Goal: Task Accomplishment & Management: Manage account settings

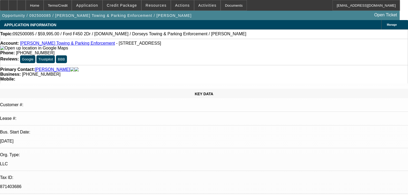
select select "0"
select select "6"
select select "0"
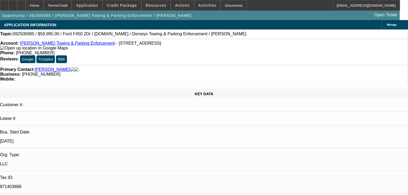
select select "0"
select select "6"
select select "0"
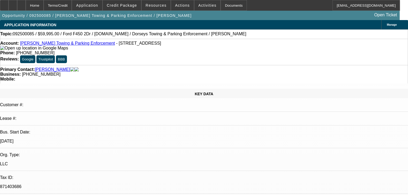
select select "0"
select select "6"
click at [127, 2] on span at bounding box center [122, 5] width 38 height 13
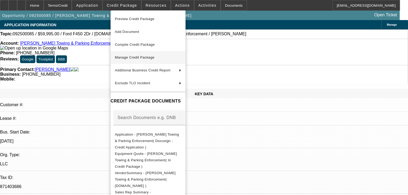
click at [132, 53] on button "Manage Credit Package" at bounding box center [148, 57] width 75 height 13
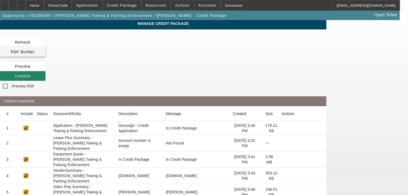
click at [35, 50] on span "PDF Builder" at bounding box center [23, 52] width 24 height 4
click at [46, 70] on span at bounding box center [23, 76] width 46 height 13
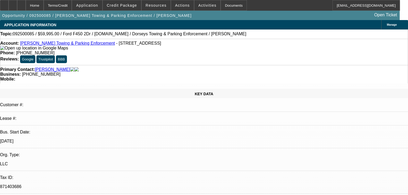
select select "0"
select select "6"
select select "0"
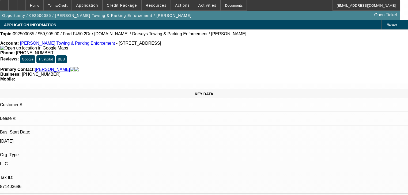
select select "0"
select select "6"
select select "0"
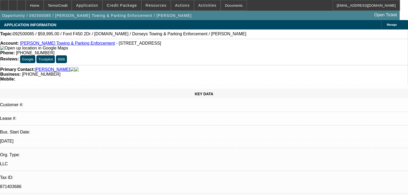
select select "0"
select select "6"
click at [120, 9] on span at bounding box center [122, 5] width 38 height 13
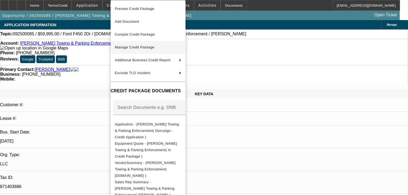
click at [137, 48] on span "Manage Credit Package" at bounding box center [135, 47] width 40 height 4
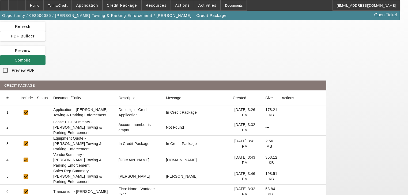
scroll to position [64, 0]
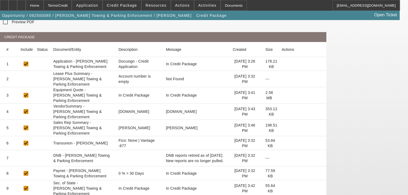
click at [282, 95] on icon at bounding box center [282, 95] width 0 height 0
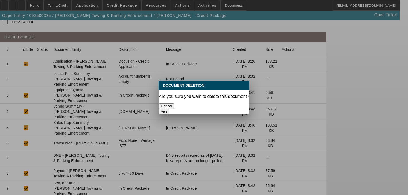
drag, startPoint x: 235, startPoint y: 102, endPoint x: 183, endPoint y: 103, distance: 52.0
click at [184, 106] on div "Cancel Yes" at bounding box center [204, 108] width 91 height 11
click at [174, 103] on button "Cancel" at bounding box center [167, 106] width 16 height 6
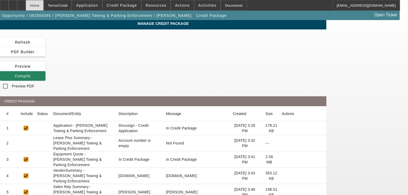
click at [44, 10] on div "Home" at bounding box center [35, 5] width 18 height 11
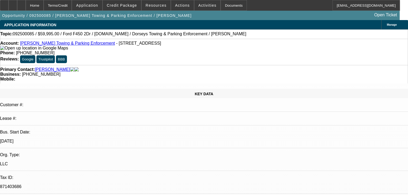
select select "0"
select select "6"
select select "0"
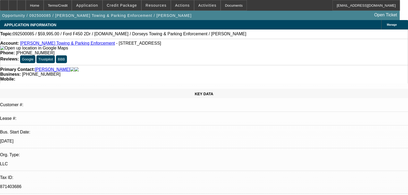
select select "0"
select select "6"
select select "0"
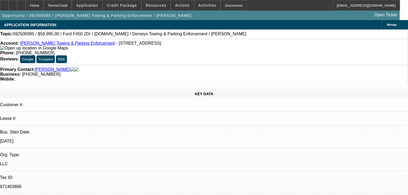
select select "0"
select select "6"
click at [115, 7] on span "Credit Package" at bounding box center [122, 5] width 30 height 4
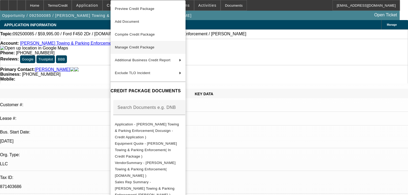
click at [125, 44] on span "Manage Credit Package" at bounding box center [148, 47] width 66 height 6
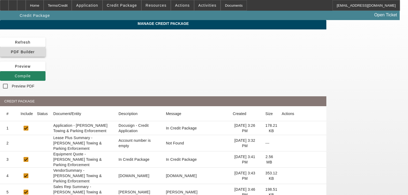
click at [35, 50] on span "PDF Builder" at bounding box center [23, 52] width 24 height 4
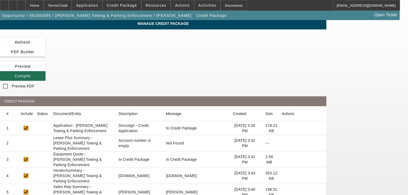
click at [46, 70] on span at bounding box center [23, 76] width 46 height 13
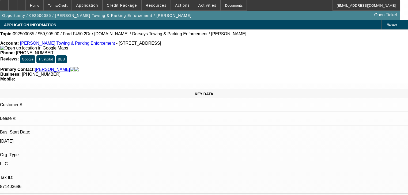
select select "0"
select select "6"
select select "0"
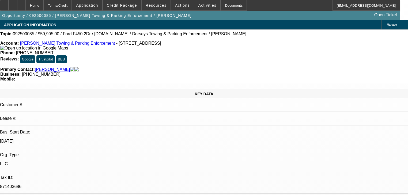
select select "0"
select select "6"
select select "0"
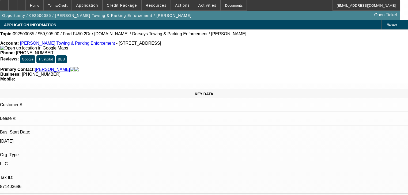
select select "0"
select select "6"
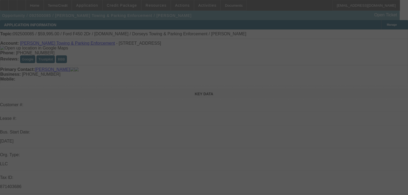
select select "0"
select select "6"
select select "0"
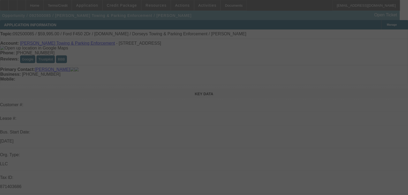
select select "0"
select select "6"
select select "0"
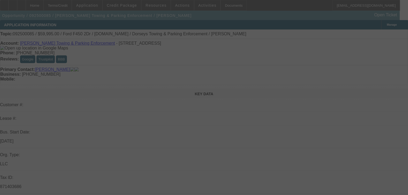
select select "0"
select select "6"
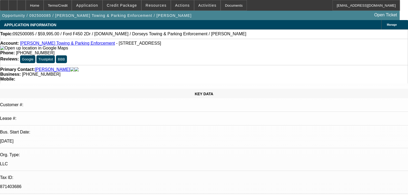
select select "0"
select select "6"
select select "0"
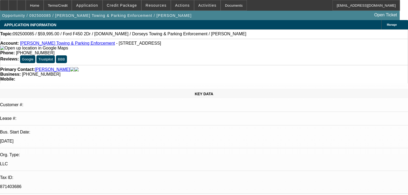
select select "0"
select select "6"
select select "0"
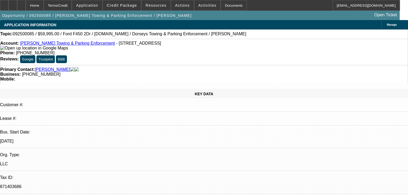
select select "0"
select select "6"
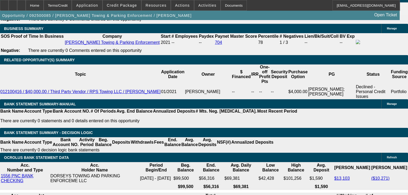
scroll to position [878, 0]
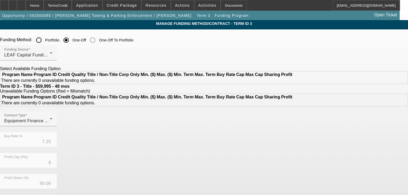
click at [60, 40] on label "Portfolio" at bounding box center [52, 39] width 16 height 5
click at [44, 40] on input "Portfolio" at bounding box center [38, 40] width 11 height 11
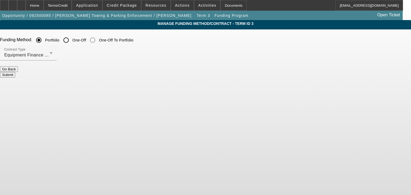
click at [44, 43] on input "Portfolio" at bounding box center [38, 40] width 11 height 11
click at [15, 72] on button "Submit" at bounding box center [7, 75] width 15 height 6
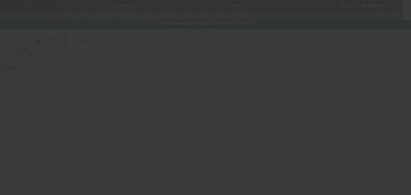
radio input "false"
radio input "true"
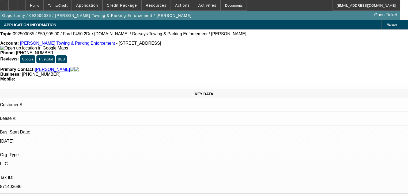
select select "0"
select select "6"
select select "0"
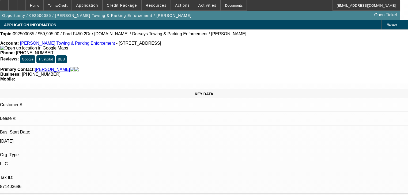
select select "0"
select select "6"
select select "0"
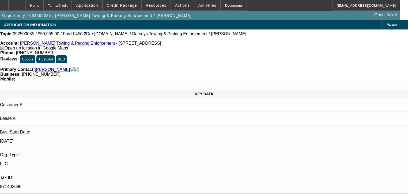
select select "0"
select select "6"
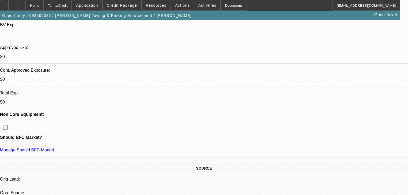
scroll to position [171, 0]
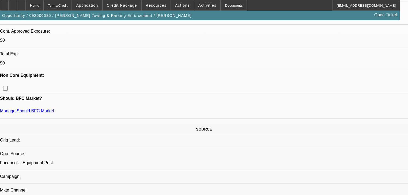
scroll to position [214, 0]
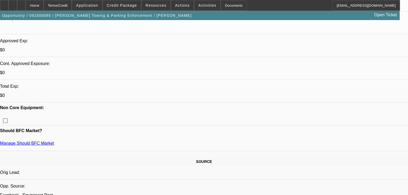
scroll to position [129, 0]
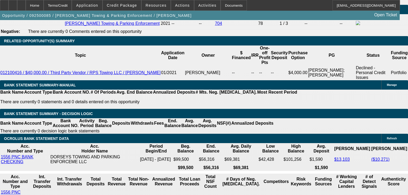
scroll to position [900, 0]
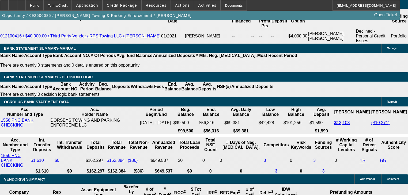
select select "0.1"
type input "$5,999.50"
type input "UNKNOWN"
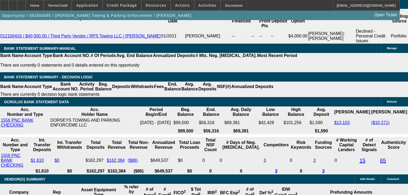
type input "$1,369.47"
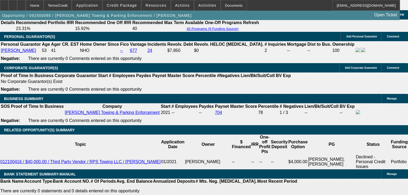
scroll to position [707, 0]
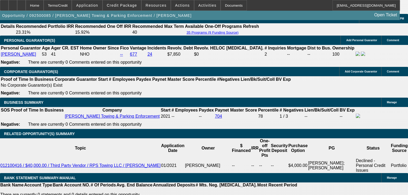
scroll to position [664, 0]
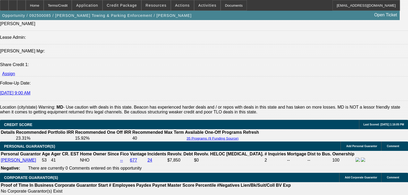
radio input "true"
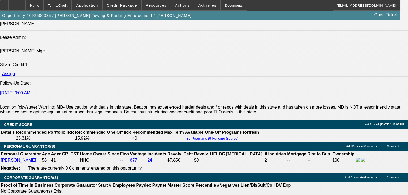
drag, startPoint x: 296, startPoint y: 116, endPoint x: 283, endPoint y: 106, distance: 16.1
type textarea "The rental agreements that were written off were 7 years ago for furniture rent…"
radio input "true"
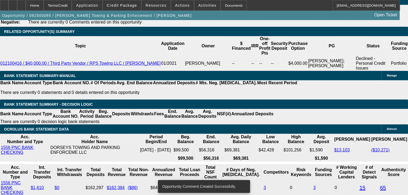
scroll to position [878, 0]
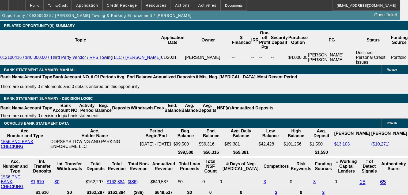
select select "0.05"
type input "$2,999.75"
type input "$1,445.55"
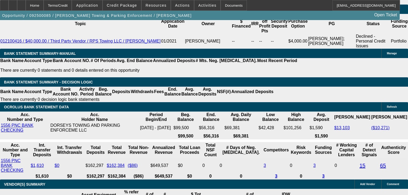
scroll to position [921, 0]
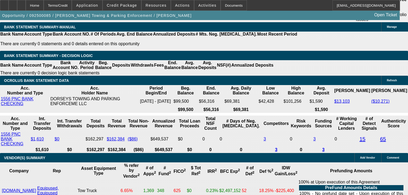
select select "2"
type input "$2,891.10"
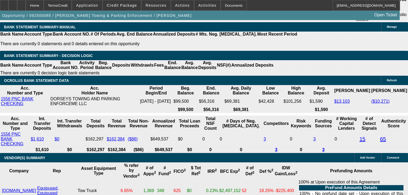
select select "2"
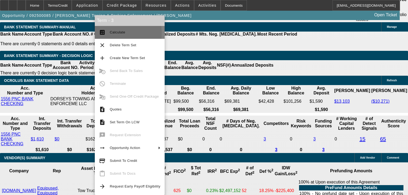
click at [107, 33] on button "calculate Calculate" at bounding box center [130, 32] width 70 height 13
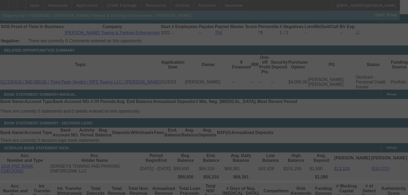
scroll to position [878, 0]
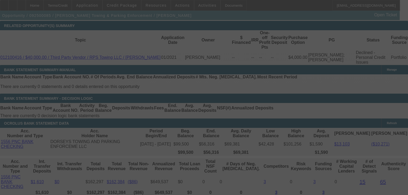
click at [183, 99] on div at bounding box center [204, 97] width 408 height 195
select select "2"
select select "0"
select select "6"
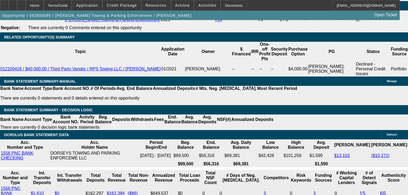
scroll to position [857, 0]
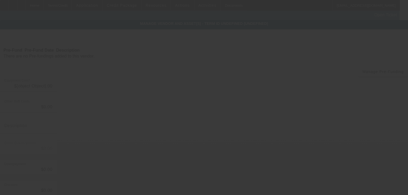
type input "$59,995.00"
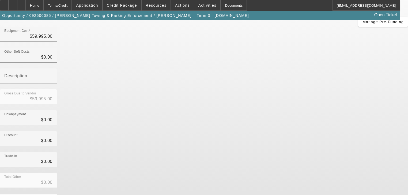
scroll to position [62, 0]
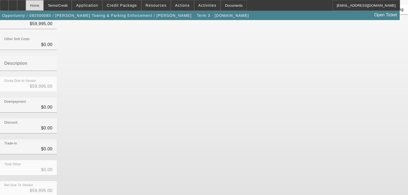
click at [44, 5] on div "Home" at bounding box center [35, 5] width 18 height 11
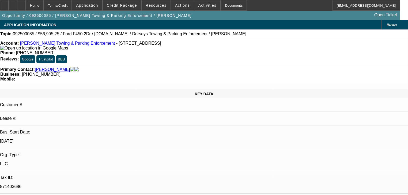
select select "2"
select select "0"
select select "6"
select select "0"
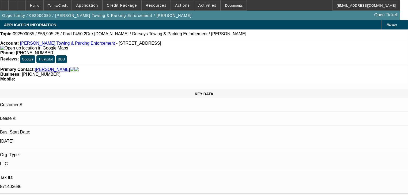
select select "0"
select select "6"
select select "0"
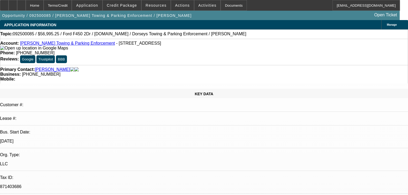
select select "0"
select select "6"
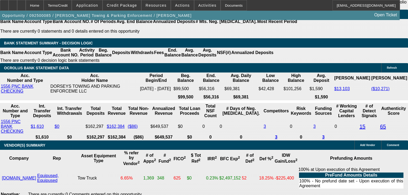
scroll to position [943, 0]
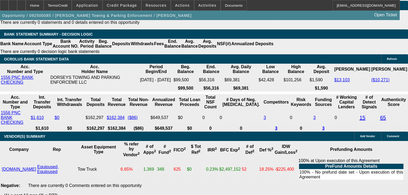
type input "UNKNOWN"
type input "1"
type input "$2,423.60"
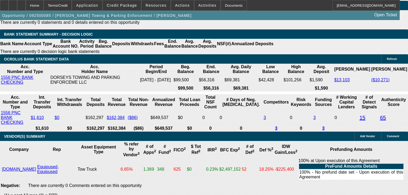
type input "$1,211.80"
type input "15"
type input "$3,172.44"
type input "$1,586.22"
type input "15"
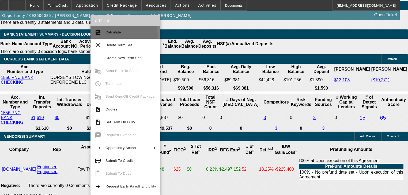
click at [102, 35] on button "calculate Calculate" at bounding box center [126, 32] width 70 height 13
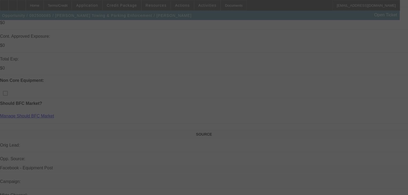
scroll to position [214, 0]
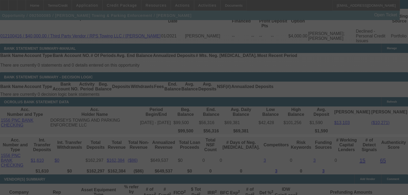
select select "2"
select select "0"
select select "6"
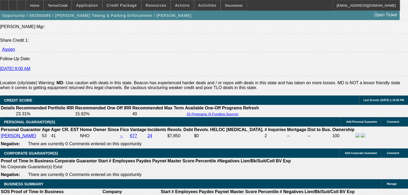
scroll to position [686, 0]
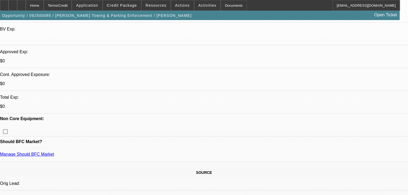
scroll to position [43, 0]
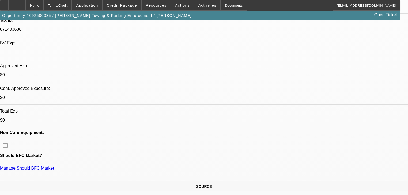
scroll to position [150, 0]
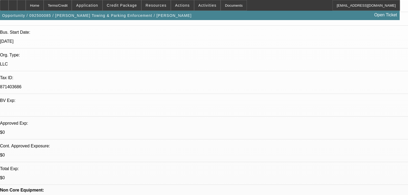
scroll to position [0, 0]
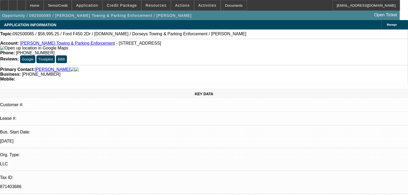
radio input "true"
type textarea "Need august bank statement"
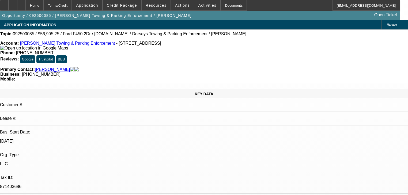
radio input "true"
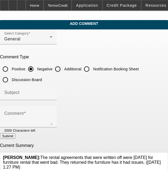
click at [62, 70] on input "Additional" at bounding box center [57, 69] width 11 height 11
radio input "true"
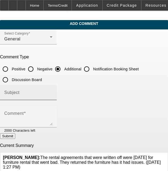
click at [52, 94] on input "Subject" at bounding box center [28, 95] width 48 height 6
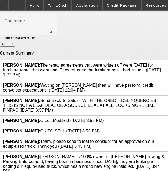
scroll to position [96, 0]
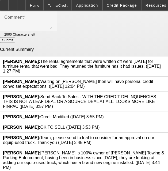
type input "Write Up"
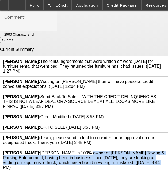
drag, startPoint x: 43, startPoint y: 149, endPoint x: 98, endPoint y: 162, distance: 56.7
click at [98, 162] on div "Workman, Taylor: Stephen Glandorf is 100% owner of Dorsey's Towing & Parking En…" at bounding box center [84, 160] width 162 height 19
drag, startPoint x: 96, startPoint y: 158, endPoint x: 41, endPoint y: 149, distance: 56.0
click at [41, 151] on span "Workman, Taylor: Stephen Glandorf is 100% owner of Dorsey's Towing & Parking En…" at bounding box center [83, 160] width 161 height 19
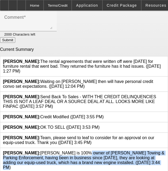
copy span "Stephen Glandorf is 100% owner of Dorsey's Towing & Parking Enforcement, having…"
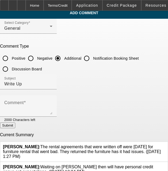
scroll to position [10, 0]
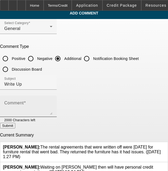
click at [47, 102] on div "Comment" at bounding box center [28, 106] width 48 height 21
paste textarea "Stephen Glandorf is 100% owner of Dorsey's Towing & Parking Enforcement, having…"
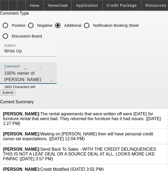
scroll to position [53, 0]
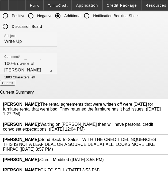
drag, startPoint x: 40, startPoint y: 97, endPoint x: 127, endPoint y: 106, distance: 87.7
click at [127, 106] on div "Workman, Taylor: The rental agreements that were written off were 7 years ago f…" at bounding box center [84, 109] width 168 height 20
copy span "The rental agreements that were written off were 7 years ago for furniture rent…"
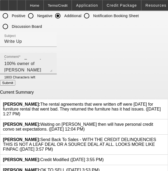
click at [52, 69] on textarea "Stephen Glandorf is 100% owner of Dorsey's Towing & Parking Enforcement, having…" at bounding box center [28, 65] width 48 height 13
paste textarea "The rental agreements that were written off were 7 years ago for furniture rent…"
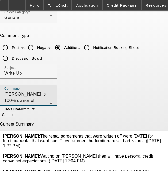
scroll to position [10, 0]
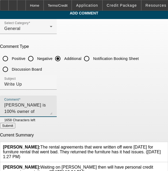
type textarea "Stephen Glandorf is 100% owner of Dorsey's Towing & Parking Enforcement, having…"
click at [15, 127] on button "Submit" at bounding box center [7, 126] width 15 height 6
radio input "true"
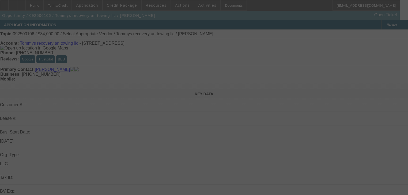
select select "0"
select select "2"
select select "0.1"
select select "4"
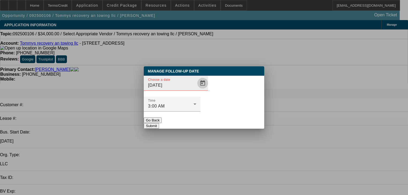
click at [196, 90] on span "Open calendar" at bounding box center [202, 83] width 13 height 13
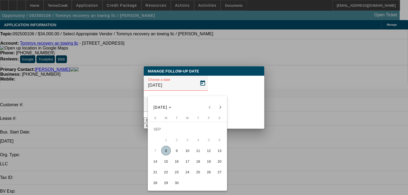
click at [186, 154] on span "10" at bounding box center [188, 151] width 10 height 10
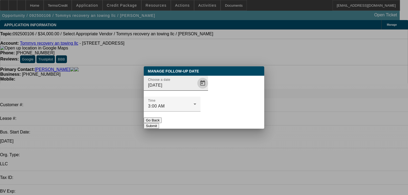
click at [196, 90] on span "Open calendar" at bounding box center [202, 83] width 13 height 13
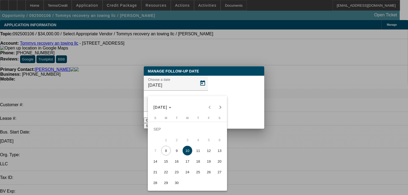
click at [211, 152] on span "12" at bounding box center [209, 151] width 10 height 10
type input "[DATE]"
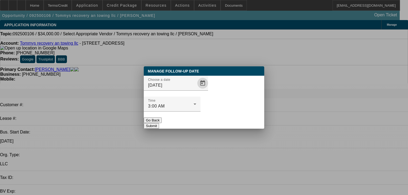
click at [159, 123] on button "Submit" at bounding box center [151, 126] width 15 height 6
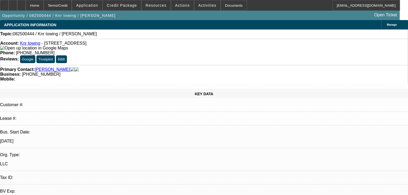
select select "0"
select select "2"
select select "0.1"
select select "4"
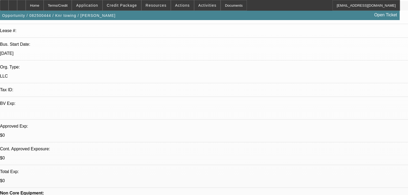
scroll to position [86, 0]
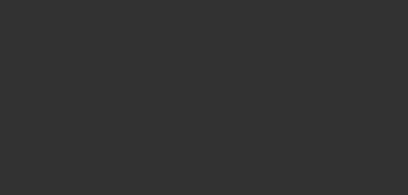
scroll to position [0, 0]
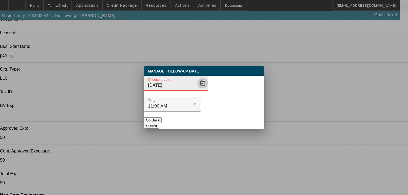
click at [196, 90] on span "Open calendar" at bounding box center [202, 83] width 13 height 13
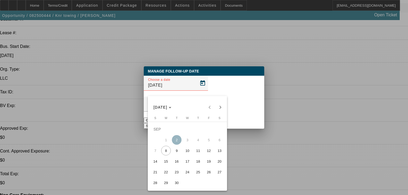
click at [169, 164] on span "15" at bounding box center [166, 162] width 10 height 10
type input "9/15/2025"
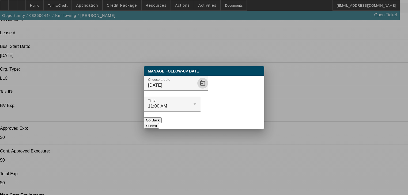
click at [159, 123] on button "Submit" at bounding box center [151, 126] width 15 height 6
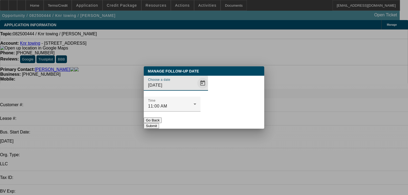
click at [196, 90] on span "Open calendar" at bounding box center [202, 83] width 13 height 13
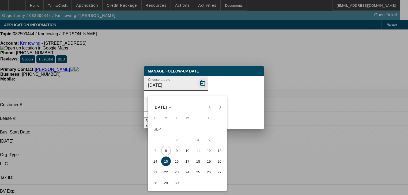
click at [194, 97] on div "SEP 2025 SEP 2025" at bounding box center [187, 104] width 79 height 17
click at [245, 115] on div at bounding box center [204, 97] width 408 height 195
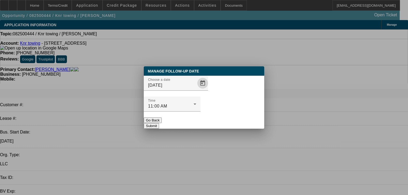
click at [159, 123] on button "Submit" at bounding box center [151, 126] width 15 height 6
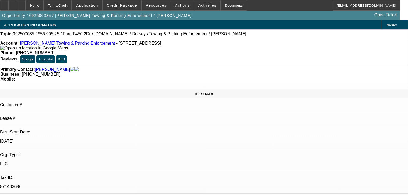
select select "2"
select select "0"
select select "6"
select select "0"
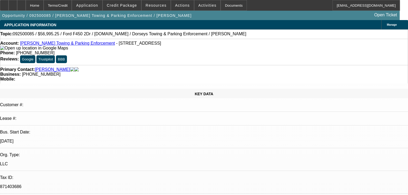
select select "0"
select select "6"
select select "0"
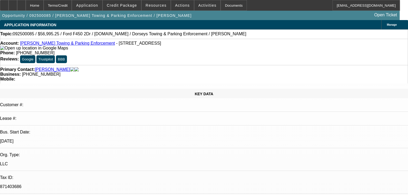
select select "0"
select select "6"
click at [127, 10] on span at bounding box center [122, 5] width 38 height 13
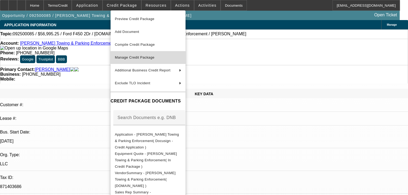
click at [139, 53] on button "Manage Credit Package" at bounding box center [148, 57] width 75 height 13
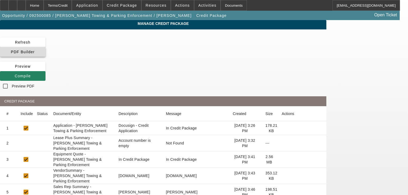
click at [46, 47] on span at bounding box center [23, 52] width 46 height 13
click at [46, 70] on span at bounding box center [23, 76] width 46 height 13
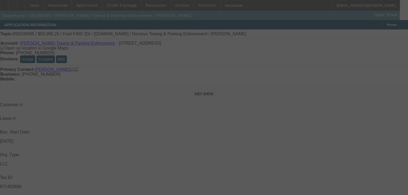
click at [187, 94] on div at bounding box center [204, 97] width 408 height 195
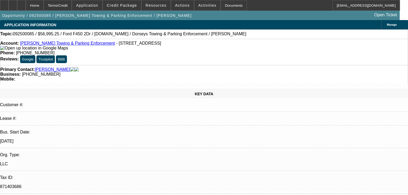
select select "2"
select select "0"
select select "6"
select select "0"
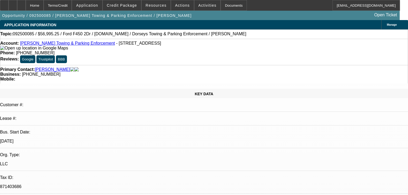
select select "0"
select select "6"
select select "0"
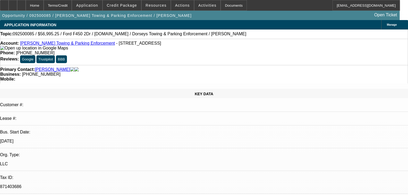
select select "0"
select select "6"
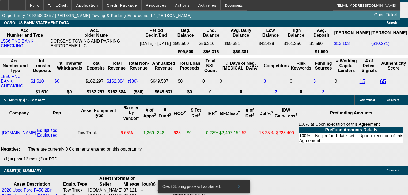
scroll to position [975, 0]
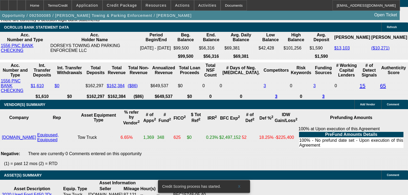
type input "1"
type input "$2.00"
type input "UNKNOWN"
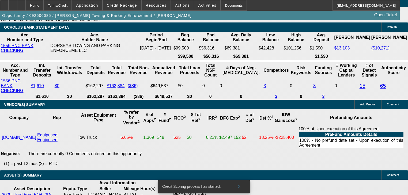
type input "$1,586.00"
type input "15"
type input "$3,172.00"
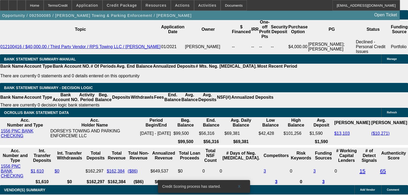
scroll to position [889, 0]
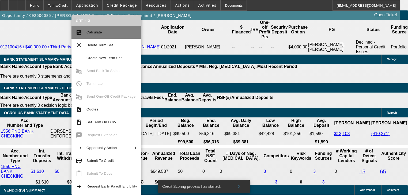
click at [90, 32] on span "Calculate" at bounding box center [95, 32] width 16 height 4
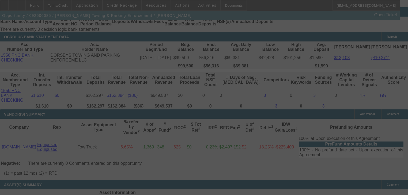
scroll to position [972, 0]
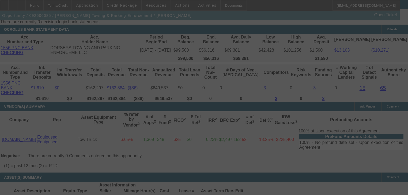
select select "2"
select select "0"
select select "6"
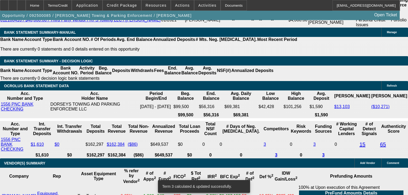
scroll to position [908, 0]
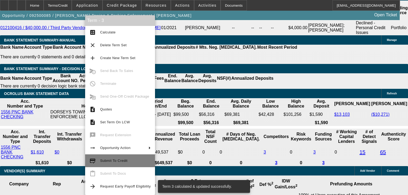
click at [110, 165] on button "credit_score Submit To Credit" at bounding box center [120, 161] width 70 height 13
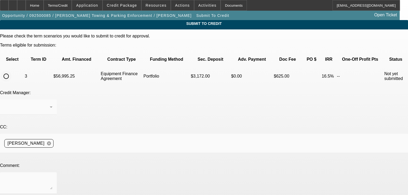
click at [12, 71] on input "radio" at bounding box center [6, 76] width 11 height 11
radio input "true"
click at [52, 177] on textarea at bounding box center [28, 183] width 48 height 13
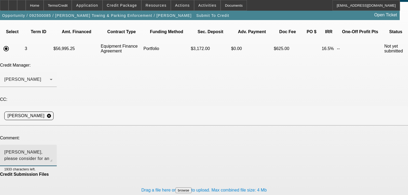
scroll to position [32, 0]
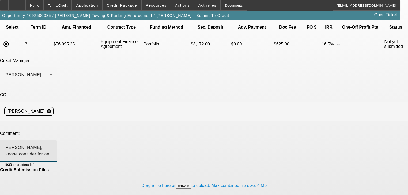
type textarea "George, please consider for an approval in the portfolio. Thank you"
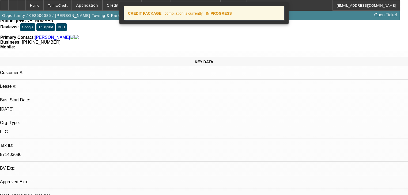
select select "2"
select select "0"
select select "6"
select select "0"
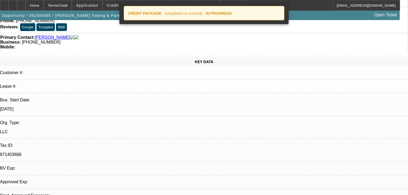
select select "0"
select select "6"
select select "0"
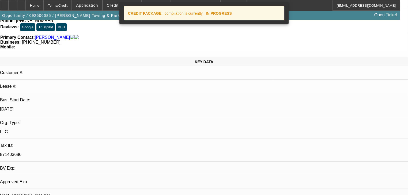
select select "0"
select select "6"
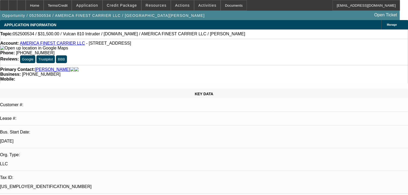
select select "0"
select select "0.1"
select select "4"
select select "0"
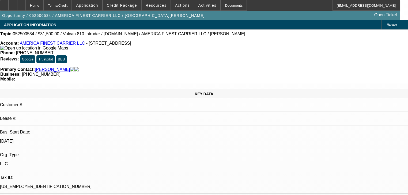
select select "0"
select select "0.1"
select select "4"
select select "0"
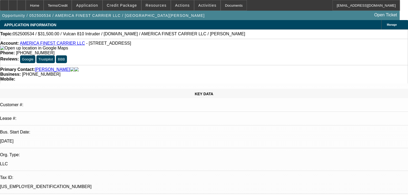
select select "0.1"
select select "4"
select select "0"
select select "0.1"
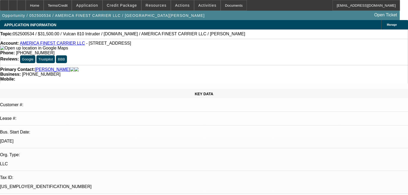
select select "4"
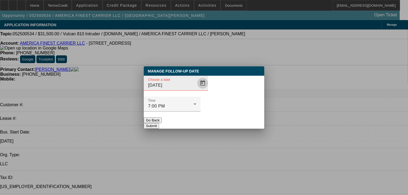
click at [196, 90] on span "Open calendar" at bounding box center [202, 83] width 13 height 13
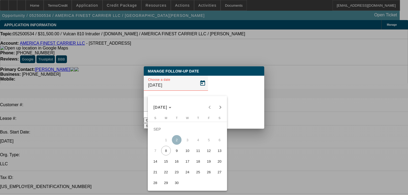
click at [176, 166] on span "16" at bounding box center [177, 162] width 10 height 10
type input "[DATE]"
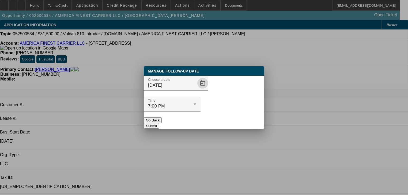
click at [159, 123] on button "Submit" at bounding box center [151, 126] width 15 height 6
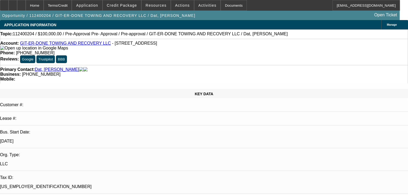
select select "0"
select select "6"
select select "0"
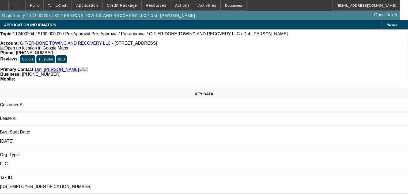
select select "0"
select select "6"
select select "0"
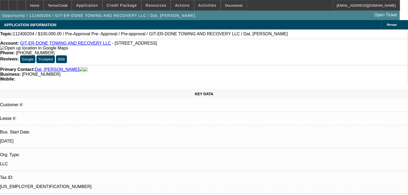
select select "0"
select select "6"
select select "0"
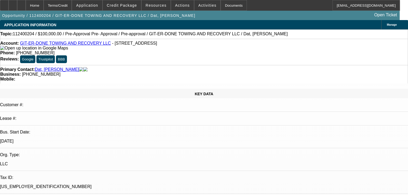
select select "6"
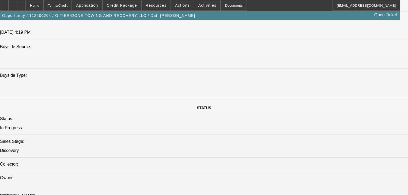
scroll to position [493, 0]
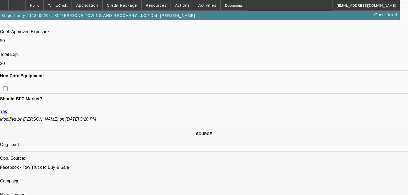
scroll to position [0, 0]
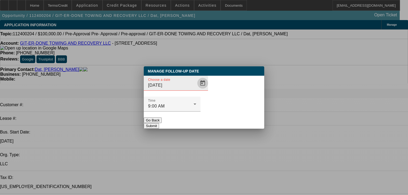
click at [197, 90] on span "Open calendar" at bounding box center [202, 83] width 13 height 13
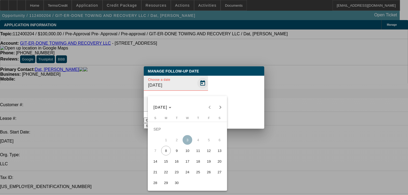
click at [197, 99] on div "SEP 2025 SEP 2025" at bounding box center [187, 104] width 79 height 17
click at [199, 67] on div at bounding box center [204, 97] width 408 height 195
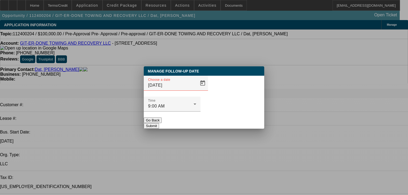
click at [162, 118] on button "Go Back" at bounding box center [153, 121] width 18 height 6
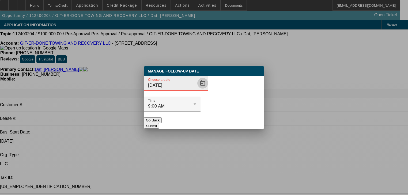
click at [196, 90] on span "Open calendar" at bounding box center [202, 83] width 13 height 13
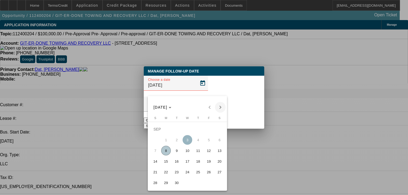
click at [220, 107] on span "Next month" at bounding box center [220, 107] width 11 height 11
click at [178, 143] on span "7" at bounding box center [177, 140] width 10 height 10
type input "10/7/2025"
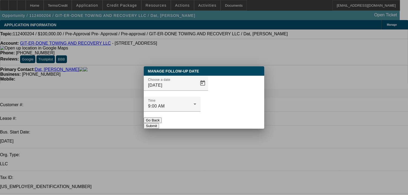
click at [159, 123] on button "Submit" at bounding box center [151, 126] width 15 height 6
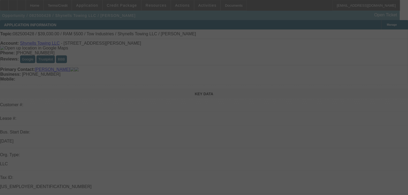
select select "0"
select select "2"
select select "0"
select select "21"
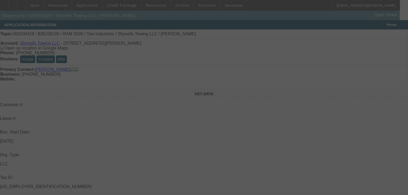
select select "0"
select select "2"
select select "0"
select select "21"
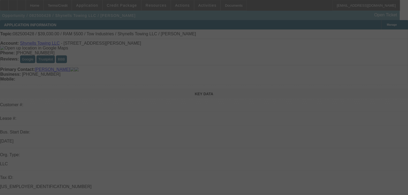
select select "0"
select select "2"
select select "0"
select select "1"
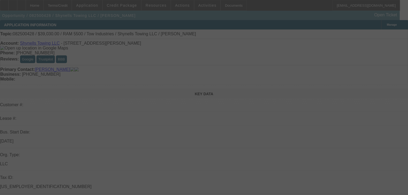
select select "0"
select select "2"
select select "0"
select select "1"
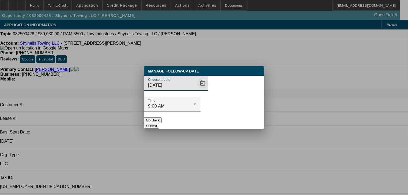
click at [196, 90] on span "Open calendar" at bounding box center [202, 83] width 13 height 13
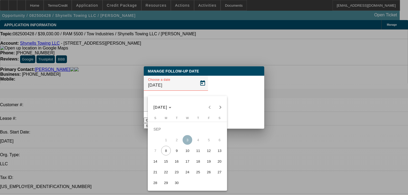
click at [178, 153] on span "9" at bounding box center [177, 151] width 10 height 10
type input "[DATE]"
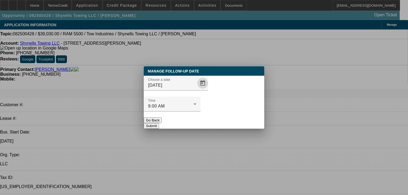
click at [159, 123] on button "Submit" at bounding box center [151, 126] width 15 height 6
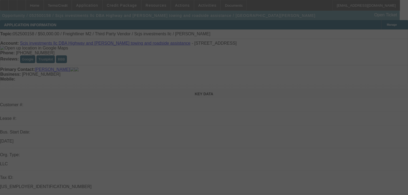
select select "0.2"
select select "2"
select select "0"
select select "6"
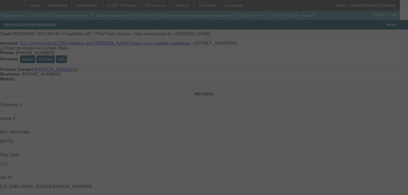
select select "0.2"
select select "0"
select select "6"
select select "0"
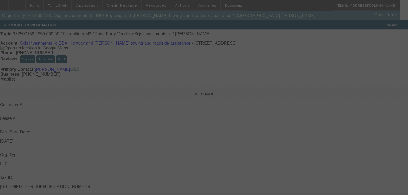
select select "0"
select select "0.1"
select select "4"
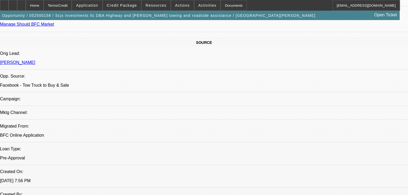
scroll to position [343, 0]
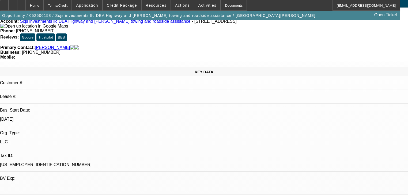
scroll to position [0, 0]
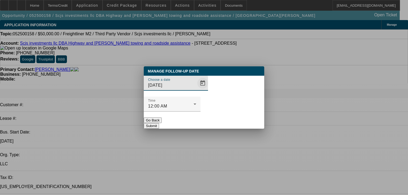
click at [196, 90] on span "Open calendar" at bounding box center [202, 83] width 13 height 13
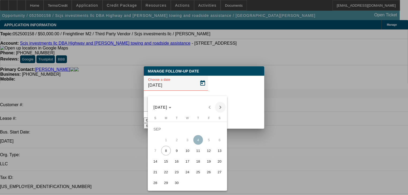
click at [219, 107] on span "Next month" at bounding box center [220, 107] width 11 height 11
click at [164, 139] on span "6" at bounding box center [166, 140] width 10 height 10
type input "[DATE]"
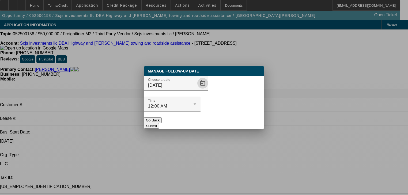
click at [159, 123] on button "Submit" at bounding box center [151, 126] width 15 height 6
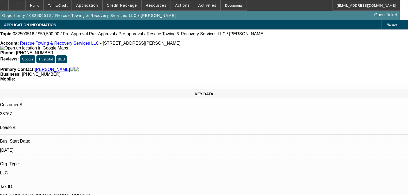
select select "0.15"
select select "2"
select select "0"
select select "0.15"
select select "2"
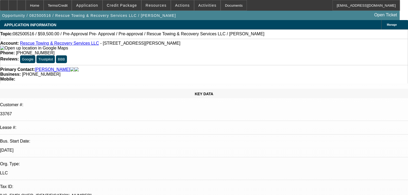
select select "0"
select select "0.15"
select select "2"
select select "0"
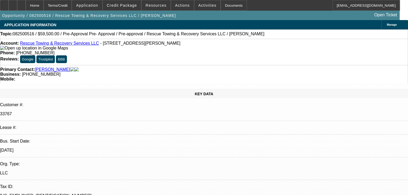
select select "0"
select select "1"
select select "2"
select select "6"
select select "1"
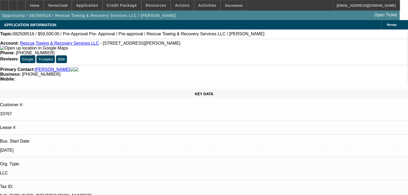
select select "2"
select select "6"
select select "1"
select select "2"
select select "6"
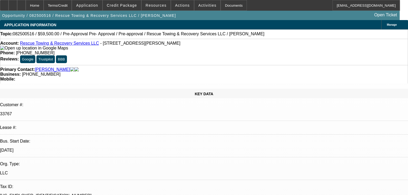
select select "1"
select select "2"
select select "6"
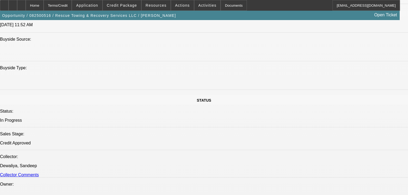
scroll to position [536, 0]
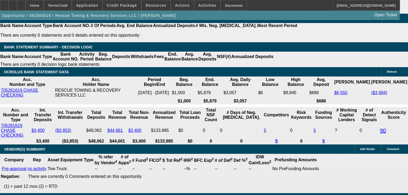
scroll to position [171, 0]
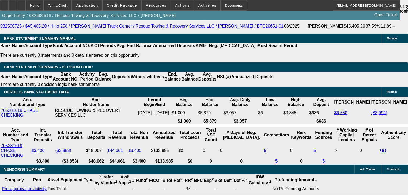
scroll to position [921, 0]
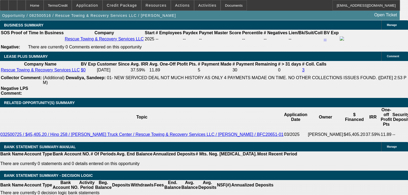
scroll to position [186, 0]
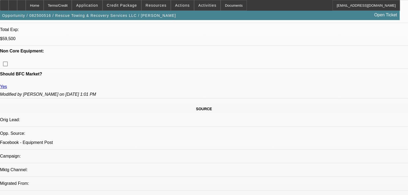
scroll to position [0, 0]
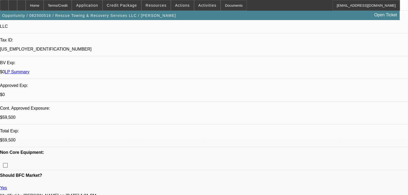
scroll to position [150, 0]
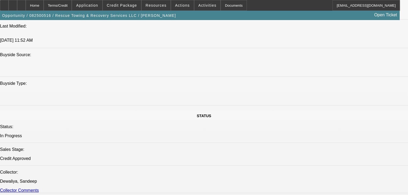
scroll to position [600, 0]
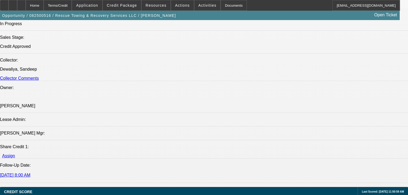
radio input "true"
type textarea "Strapped on cash.. working on it.. call him in another month or something he sa…"
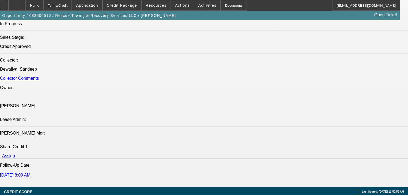
radio input "true"
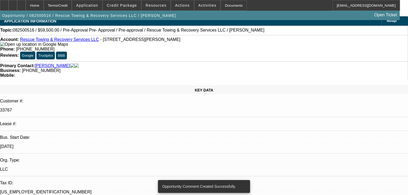
scroll to position [0, 0]
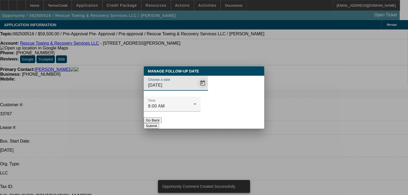
click at [196, 90] on span "Open calendar" at bounding box center [202, 83] width 13 height 13
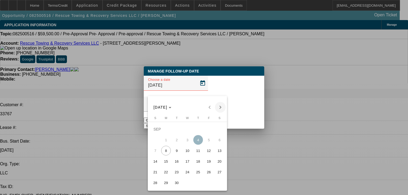
click at [218, 106] on span "Next month" at bounding box center [220, 107] width 11 height 11
click at [176, 142] on span "7" at bounding box center [177, 140] width 10 height 10
type input "10/7/2025"
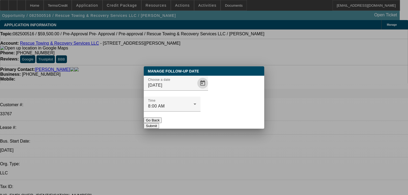
click at [159, 123] on button "Submit" at bounding box center [151, 126] width 15 height 6
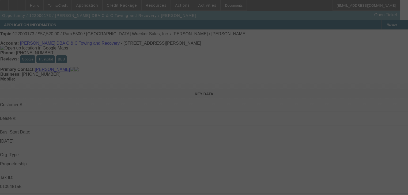
select select "0.2"
select select "2"
select select "0.1"
select select "4"
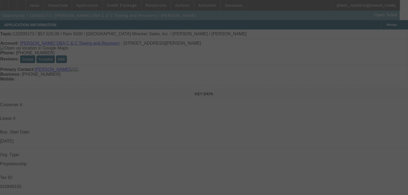
select select "0.15"
select select "2"
select select "0.1"
select select "4"
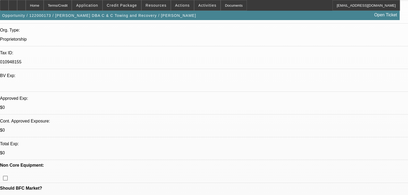
scroll to position [129, 0]
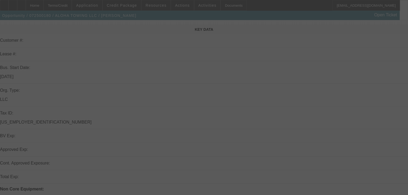
scroll to position [107, 0]
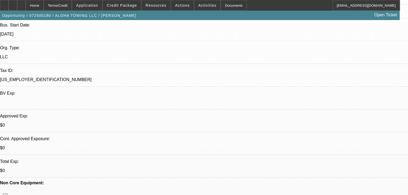
select select "0"
select select "3"
select select "0"
select select "6"
select select "0"
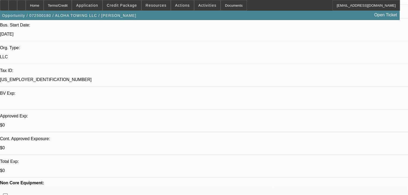
select select "0"
select select "3"
select select "0"
select select "6"
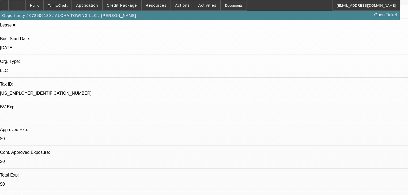
scroll to position [86, 0]
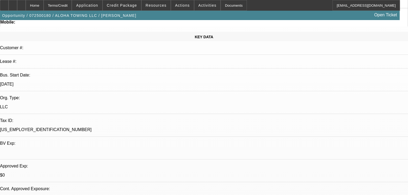
scroll to position [21, 0]
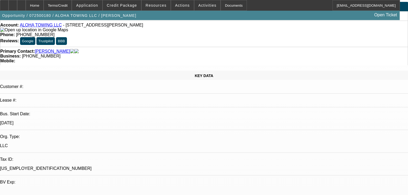
scroll to position [0, 0]
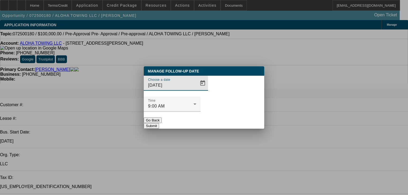
click at [196, 90] on span "Open calendar" at bounding box center [202, 83] width 13 height 13
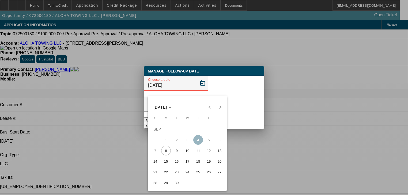
click at [168, 163] on span "15" at bounding box center [166, 162] width 10 height 10
type input "9/15/2025"
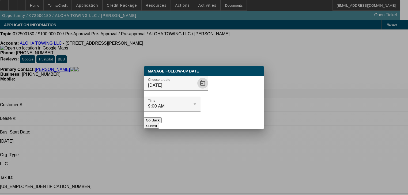
click at [159, 123] on button "Submit" at bounding box center [151, 126] width 15 height 6
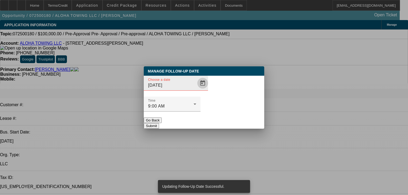
click at [196, 90] on span "Open calendar" at bounding box center [202, 83] width 13 height 13
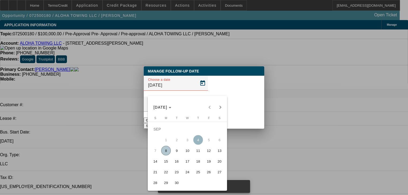
click at [190, 174] on span "24" at bounding box center [188, 172] width 10 height 10
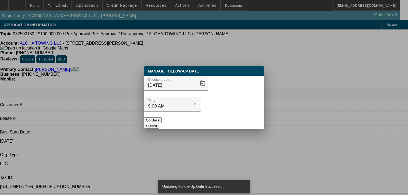
drag, startPoint x: 239, startPoint y: 112, endPoint x: 212, endPoint y: 105, distance: 27.7
click at [213, 105] on div "Manage Follow-Up Date Choose a date 9/24/2025 Time 9:00 AM Go Back Submit" at bounding box center [204, 97] width 121 height 62
click at [196, 90] on span "Open calendar" at bounding box center [202, 83] width 13 height 13
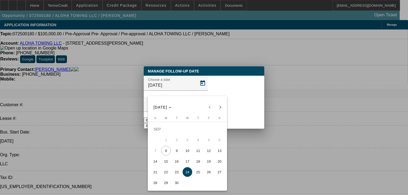
click at [186, 163] on span "17" at bounding box center [188, 162] width 10 height 10
type input "9/17/2025"
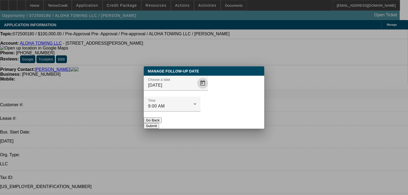
click at [159, 123] on button "Submit" at bounding box center [151, 126] width 15 height 6
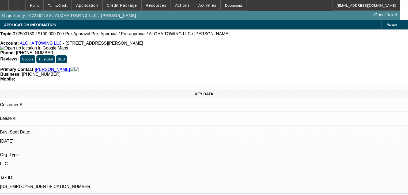
select select "0"
select select "3"
select select "0"
select select "6"
select select "0"
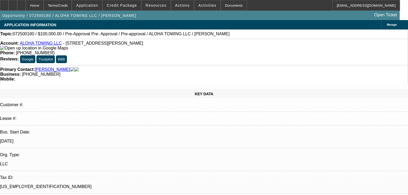
select select "0"
select select "3"
select select "0"
select select "6"
click at [122, 7] on span "Credit Package" at bounding box center [122, 5] width 30 height 4
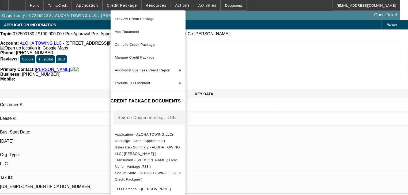
click at [77, 50] on div at bounding box center [204, 97] width 408 height 195
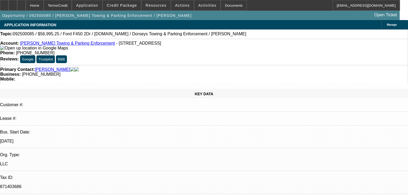
select select "2"
select select "0"
select select "6"
select select "0"
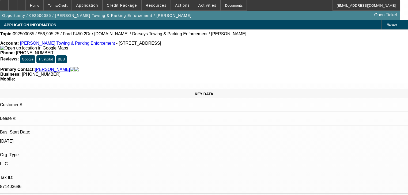
select select "0"
select select "6"
select select "0"
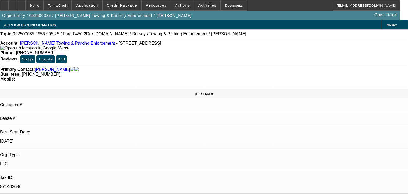
select select "0"
select select "6"
click at [134, 3] on span "Credit Package" at bounding box center [122, 5] width 30 height 4
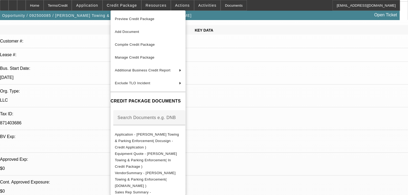
scroll to position [107, 0]
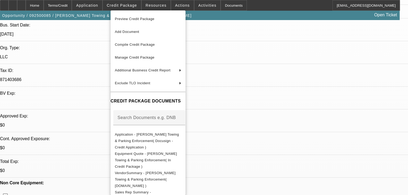
click at [88, 93] on div at bounding box center [204, 97] width 408 height 195
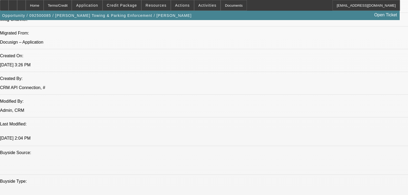
scroll to position [493, 0]
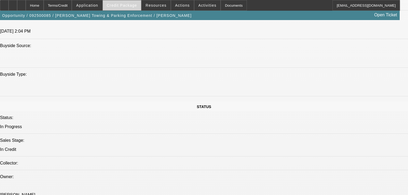
click at [126, 7] on span at bounding box center [122, 5] width 38 height 13
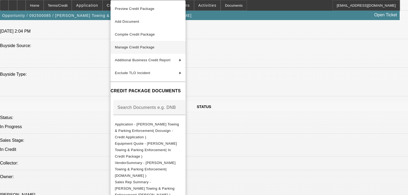
click at [127, 46] on span "Manage Credit Package" at bounding box center [135, 47] width 40 height 4
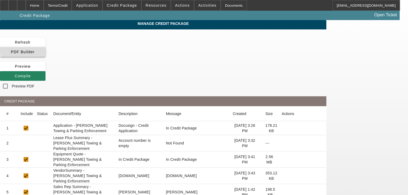
click at [35, 50] on span "PDF Builder" at bounding box center [23, 52] width 24 height 4
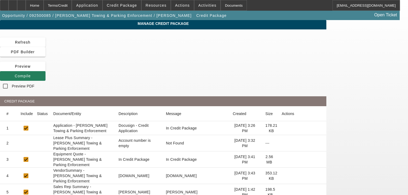
click at [46, 70] on span at bounding box center [23, 76] width 46 height 13
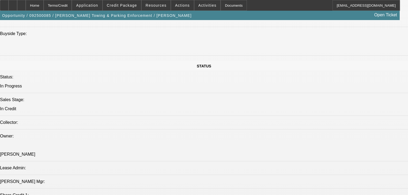
select select "2"
select select "0"
select select "6"
select select "0"
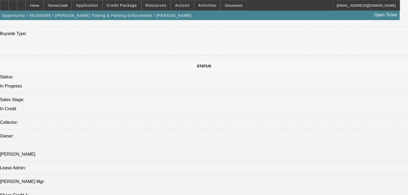
select select "0"
select select "6"
select select "0"
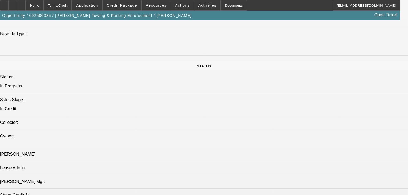
select select "0"
select select "6"
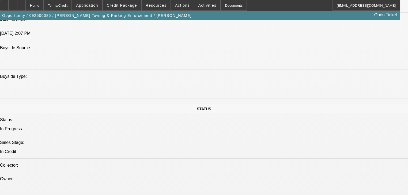
scroll to position [491, 0]
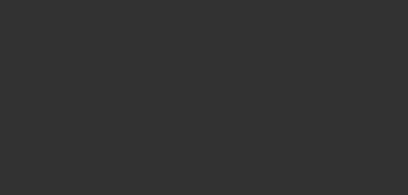
scroll to position [501, 0]
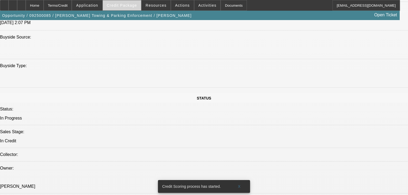
click at [130, 6] on span "Credit Package" at bounding box center [122, 5] width 30 height 4
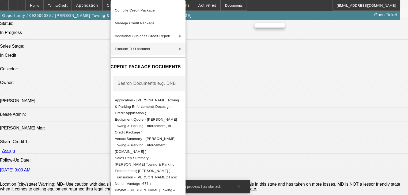
scroll to position [13, 0]
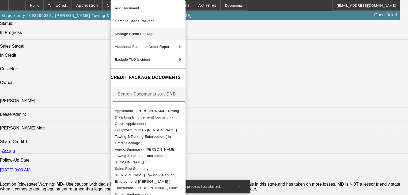
click at [131, 32] on span "Manage Credit Package" at bounding box center [135, 34] width 40 height 4
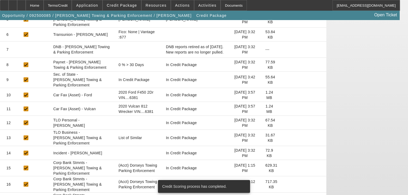
scroll to position [173, 0]
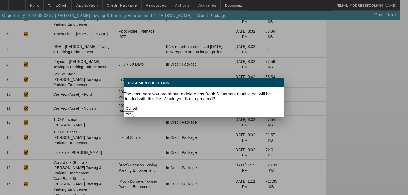
scroll to position [0, 0]
drag, startPoint x: 279, startPoint y: 110, endPoint x: 186, endPoint y: 110, distance: 92.1
click at [187, 111] on div "Cancel Yes" at bounding box center [204, 111] width 161 height 11
click at [139, 108] on button "Cancel" at bounding box center [132, 109] width 16 height 6
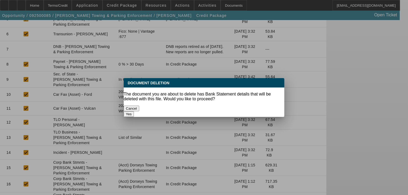
click at [134, 111] on button "Yes" at bounding box center [129, 114] width 10 height 6
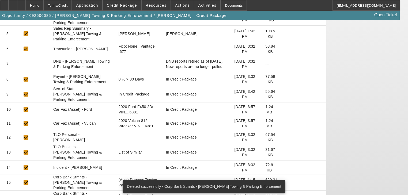
scroll to position [159, 0]
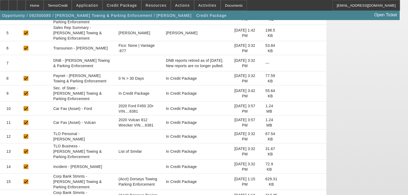
click at [282, 182] on icon at bounding box center [282, 182] width 0 height 0
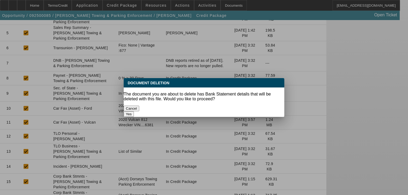
click at [134, 111] on button "Yes" at bounding box center [129, 114] width 10 height 6
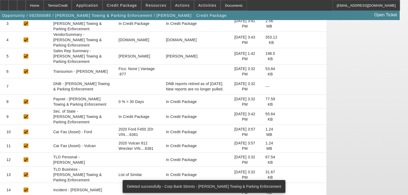
scroll to position [145, 0]
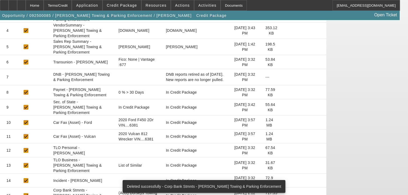
click at [282, 195] on icon at bounding box center [282, 196] width 0 height 0
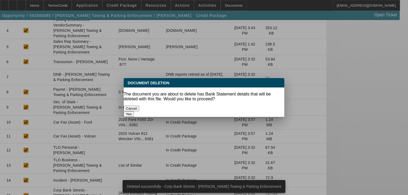
scroll to position [0, 0]
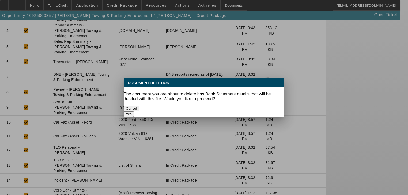
click at [134, 111] on button "Yes" at bounding box center [129, 114] width 10 height 6
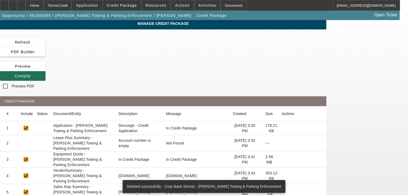
click at [15, 74] on icon at bounding box center [15, 76] width 0 height 4
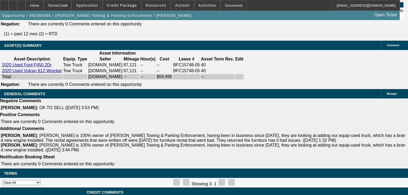
select select "2"
select select "0"
select select "6"
select select "0"
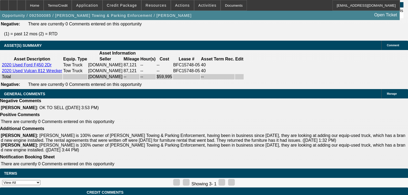
select select "0"
select select "6"
select select "0"
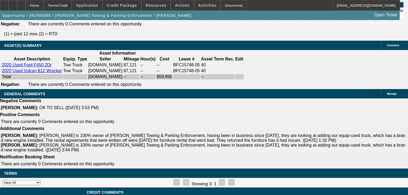
select select "0"
select select "6"
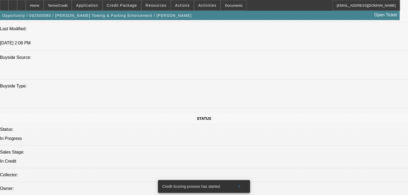
scroll to position [478, 0]
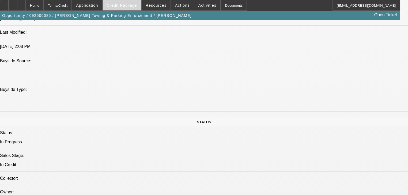
click at [120, 5] on span "Credit Package" at bounding box center [122, 5] width 30 height 4
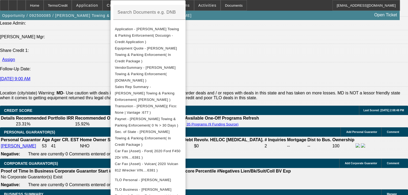
scroll to position [690, 0]
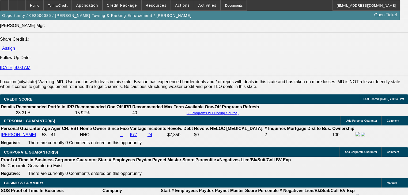
scroll to position [861, 0]
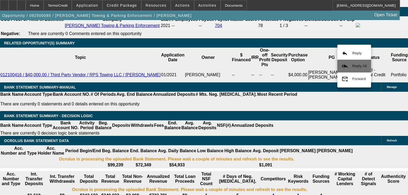
click at [343, 63] on mat-icon "reply_all" at bounding box center [345, 66] width 6 height 6
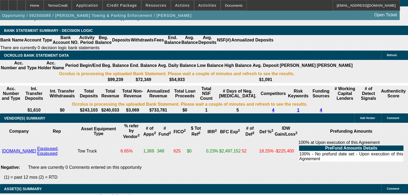
scroll to position [947, 0]
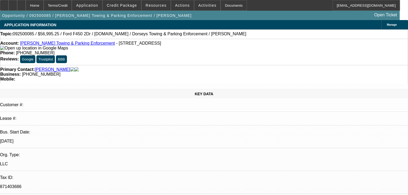
select select "2"
select select "0"
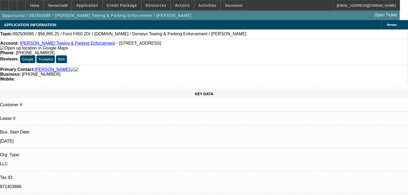
select select "0"
select select "1"
select select "2"
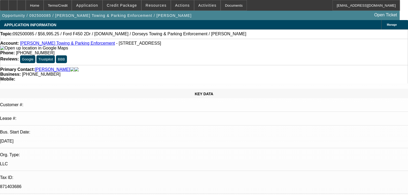
select select "6"
select select "1"
select select "6"
select select "1"
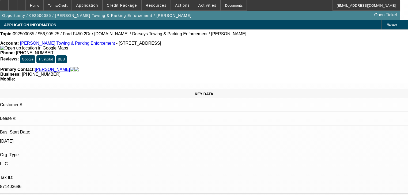
select select "1"
select select "6"
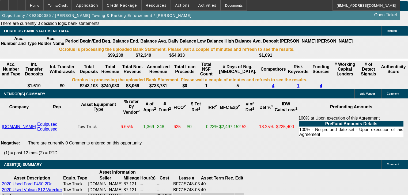
scroll to position [967, 0]
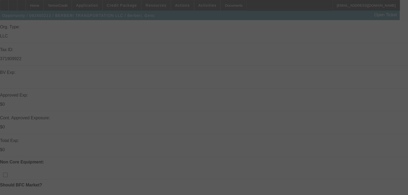
scroll to position [129, 0]
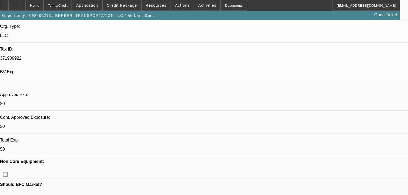
select select "0"
select select "3"
select select "0"
select select "6"
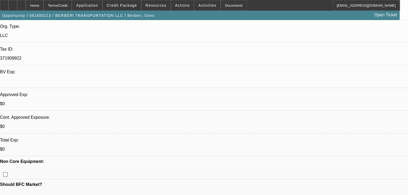
select select "0"
select select "3"
select select "0.1"
select select "4"
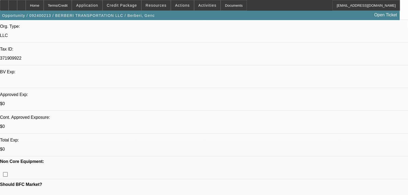
select select "0"
select select "3"
select select "0.1"
select select "4"
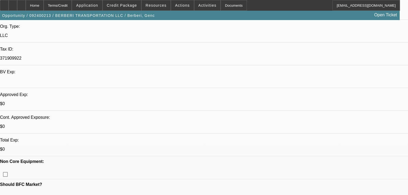
select select "0"
select select "3"
select select "0.1"
select select "4"
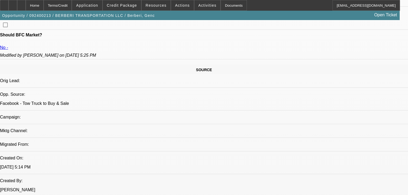
scroll to position [279, 0]
click at [172, 9] on span at bounding box center [182, 5] width 23 height 13
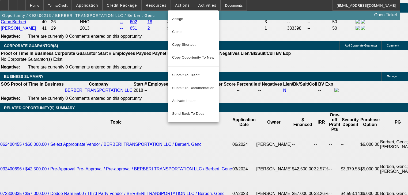
scroll to position [793, 0]
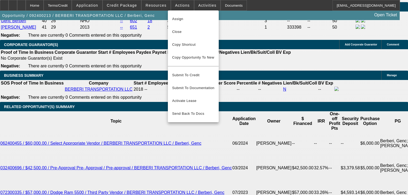
click at [144, 76] on div at bounding box center [204, 97] width 408 height 195
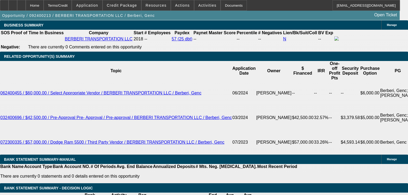
scroll to position [857, 0]
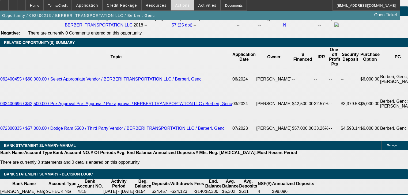
click at [182, 5] on span "Actions" at bounding box center [182, 5] width 15 height 4
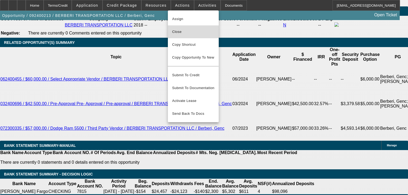
click at [197, 35] on button "Close" at bounding box center [193, 31] width 51 height 13
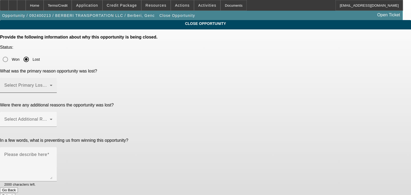
click at [52, 78] on div "Select Primary Lost Reason" at bounding box center [28, 85] width 48 height 15
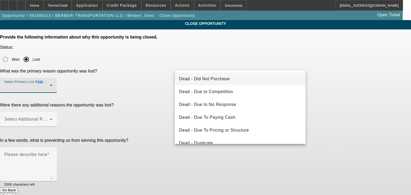
click at [226, 78] on span "Dead - Did Not Purchase" at bounding box center [204, 79] width 51 height 6
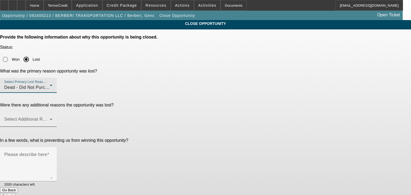
click at [52, 112] on div "Select Additional Reasons" at bounding box center [28, 119] width 48 height 15
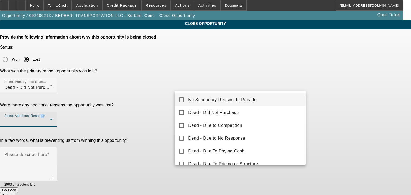
click at [222, 96] on mat-option "No Secondary Reason To Provide" at bounding box center [240, 99] width 131 height 13
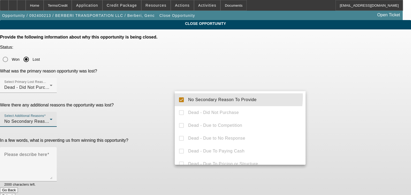
click at [138, 104] on div at bounding box center [205, 97] width 411 height 195
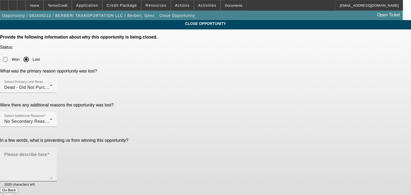
click at [52, 154] on textarea "Please describe here" at bounding box center [28, 167] width 48 height 26
type textarea "Did not purchase"
click at [15, 193] on button "Submit" at bounding box center [7, 196] width 15 height 6
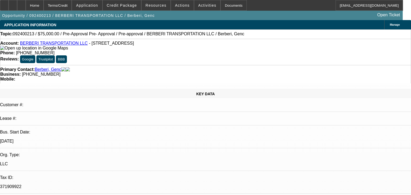
select select "0"
select select "3"
select select "0"
select select "6"
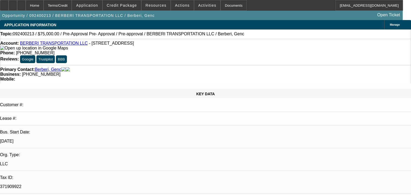
select select "0"
select select "3"
select select "0.1"
select select "4"
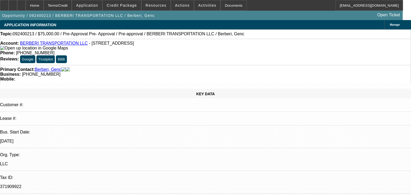
select select "0"
select select "3"
select select "0.1"
select select "4"
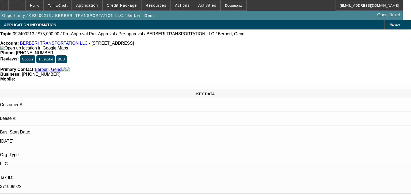
select select "0"
select select "3"
select select "0.1"
select select "4"
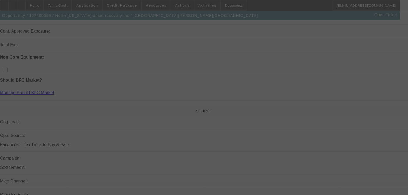
scroll to position [251, 0]
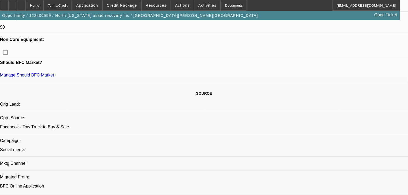
select select "0"
select select "6"
select select "0"
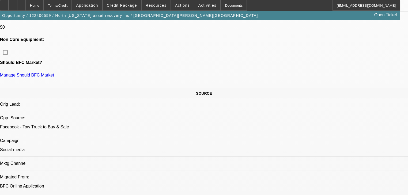
select select "0"
select select "0.1"
select select "4"
select select "0"
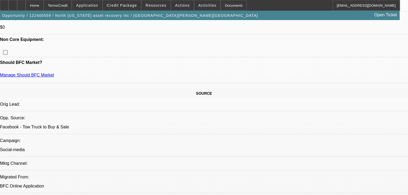
select select "3"
select select "0"
select select "6"
select select "0.1"
select select "0"
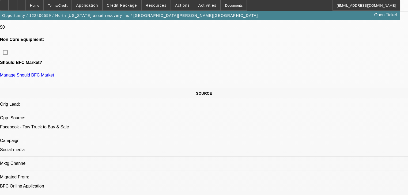
select select "0"
select select "6"
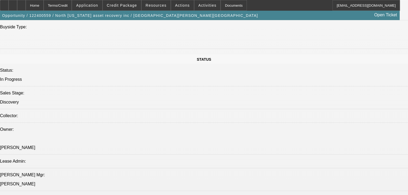
scroll to position [0, 0]
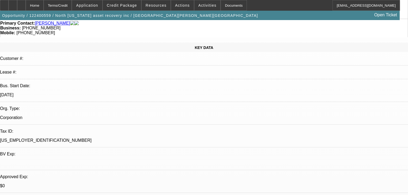
scroll to position [36, 0]
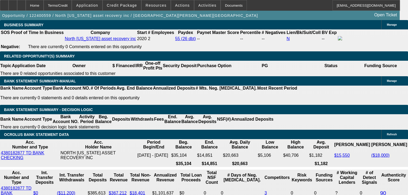
scroll to position [900, 0]
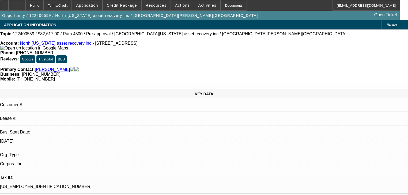
scroll to position [386, 0]
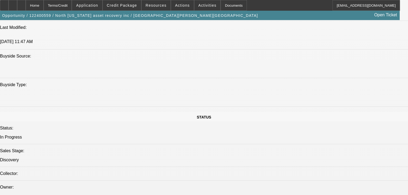
scroll to position [0, 0]
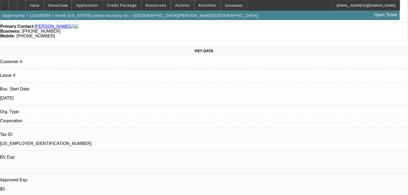
scroll to position [43, 0]
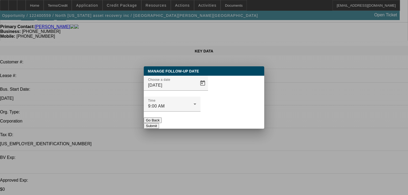
scroll to position [0, 0]
click at [196, 90] on span "Open calendar" at bounding box center [202, 83] width 13 height 13
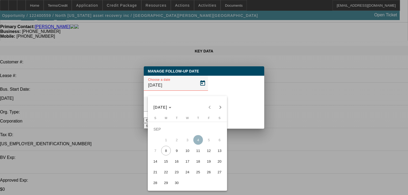
click at [199, 165] on span "18" at bounding box center [198, 162] width 10 height 10
type input "[DATE]"
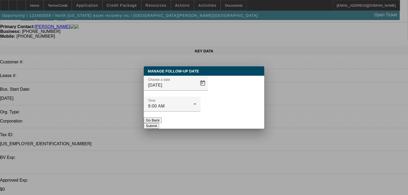
click at [159, 123] on button "Submit" at bounding box center [151, 126] width 15 height 6
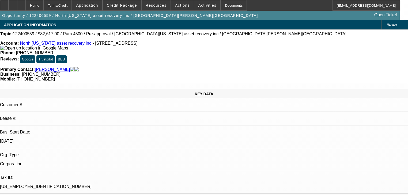
scroll to position [43, 0]
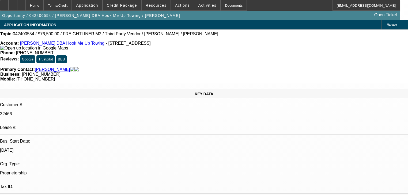
select select "0.2"
select select "2"
select select "0"
select select "6"
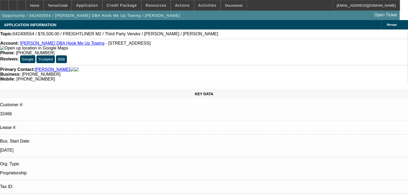
select select "0.1"
select select "2"
select select "0"
select select "6"
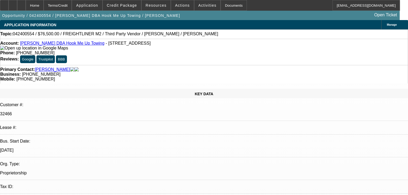
select select "0.15"
select select "2"
select select "0"
select select "6"
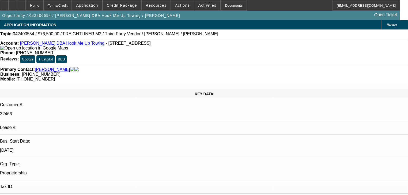
select select "0.1"
select select "2"
select select "0"
select select "6"
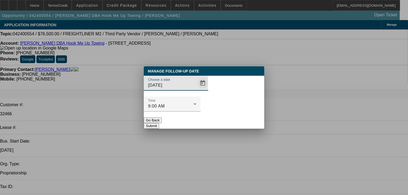
click at [196, 90] on span "Open calendar" at bounding box center [202, 83] width 13 height 13
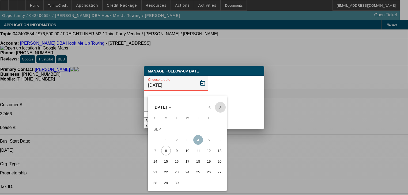
click at [219, 111] on button "Next month" at bounding box center [220, 107] width 11 height 11
click at [168, 142] on span "6" at bounding box center [166, 140] width 10 height 10
type input "10/6/2025"
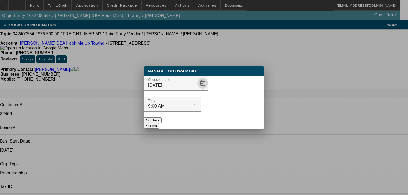
click at [159, 123] on button "Submit" at bounding box center [151, 126] width 15 height 6
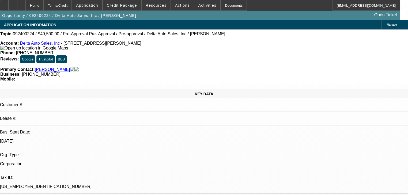
select select "0.1"
select select "3"
select select "2"
select select "0"
select select "6"
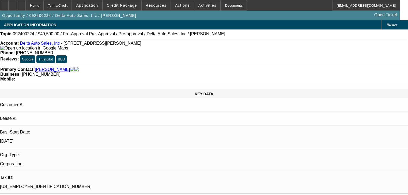
select select "0.1"
select select "0"
select select "6"
select select "0.1"
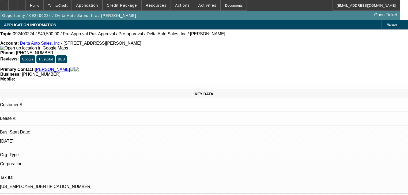
select select "2"
select select "0"
select select "6"
select select "0.1"
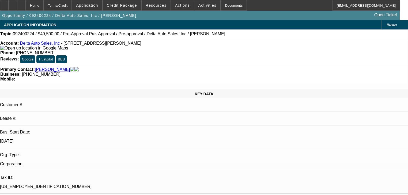
select select "2"
select select "0"
select select "6"
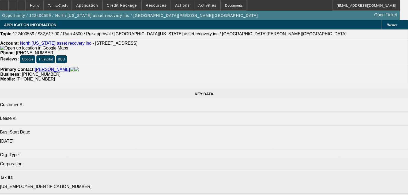
select select "0"
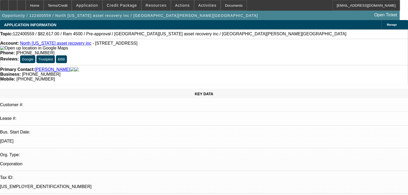
select select "0"
select select "6"
select select "0"
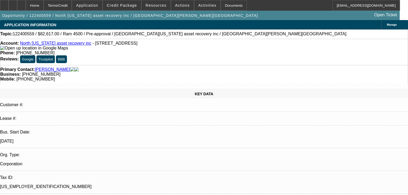
select select "0.1"
select select "4"
select select "0"
select select "3"
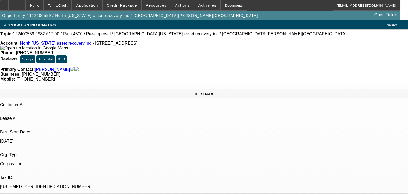
select select "0"
select select "6"
select select "0.1"
select select "0"
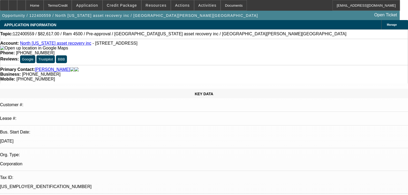
select select "6"
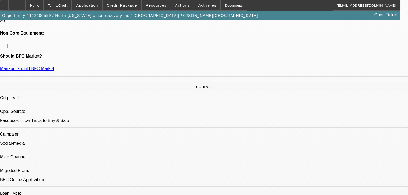
scroll to position [214, 0]
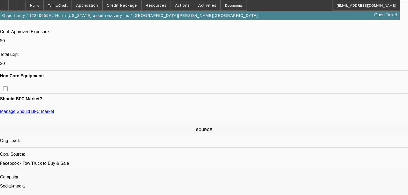
scroll to position [343, 0]
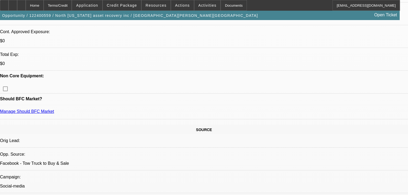
radio input "true"
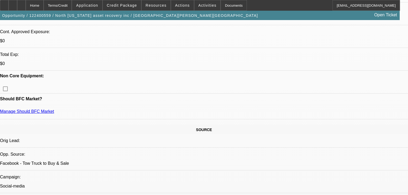
type textarea "Told him 20-30% on our our EU, 30-40% out there"
radio input "true"
